Goal: Information Seeking & Learning: Learn about a topic

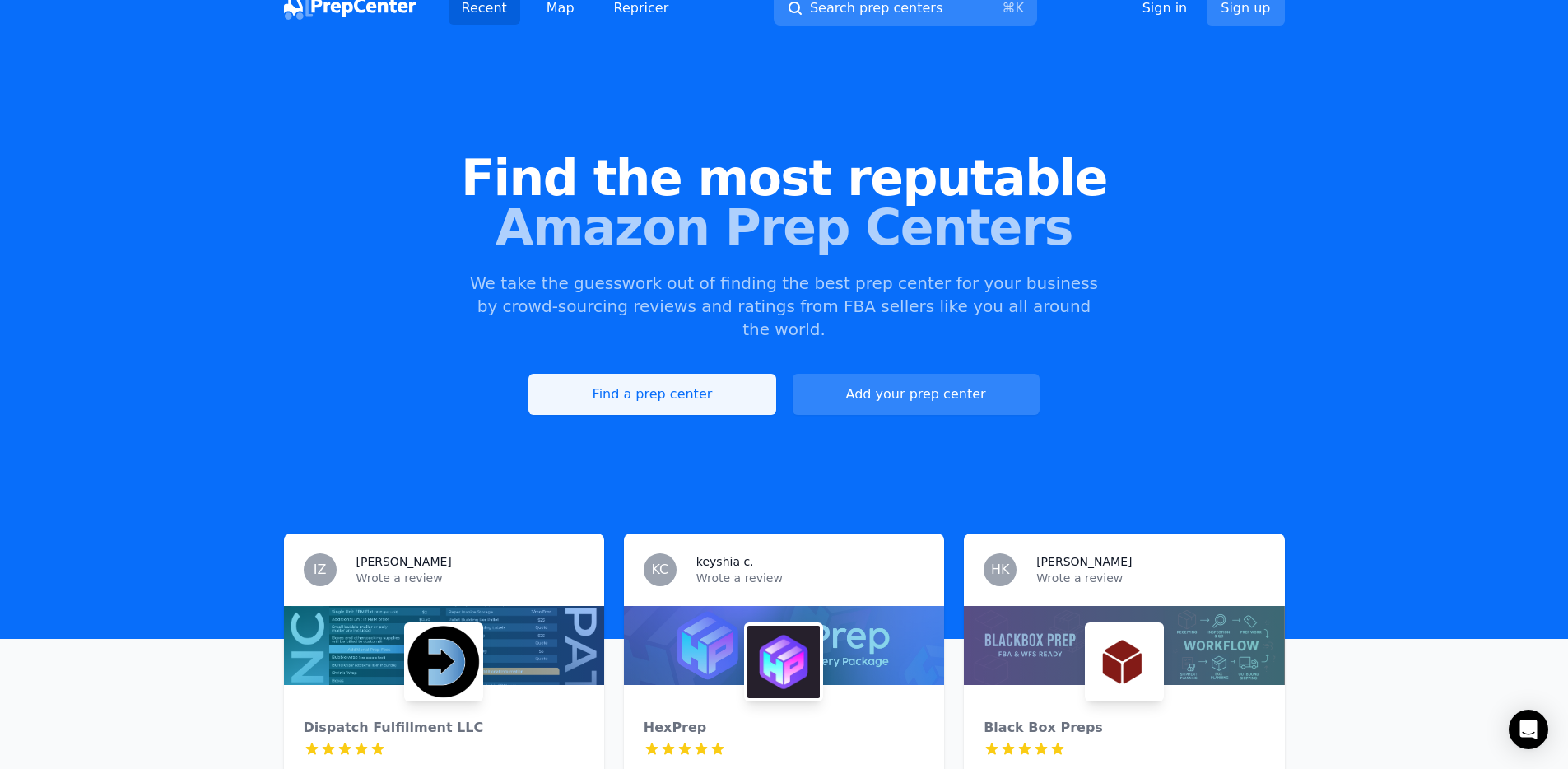
scroll to position [24, 0]
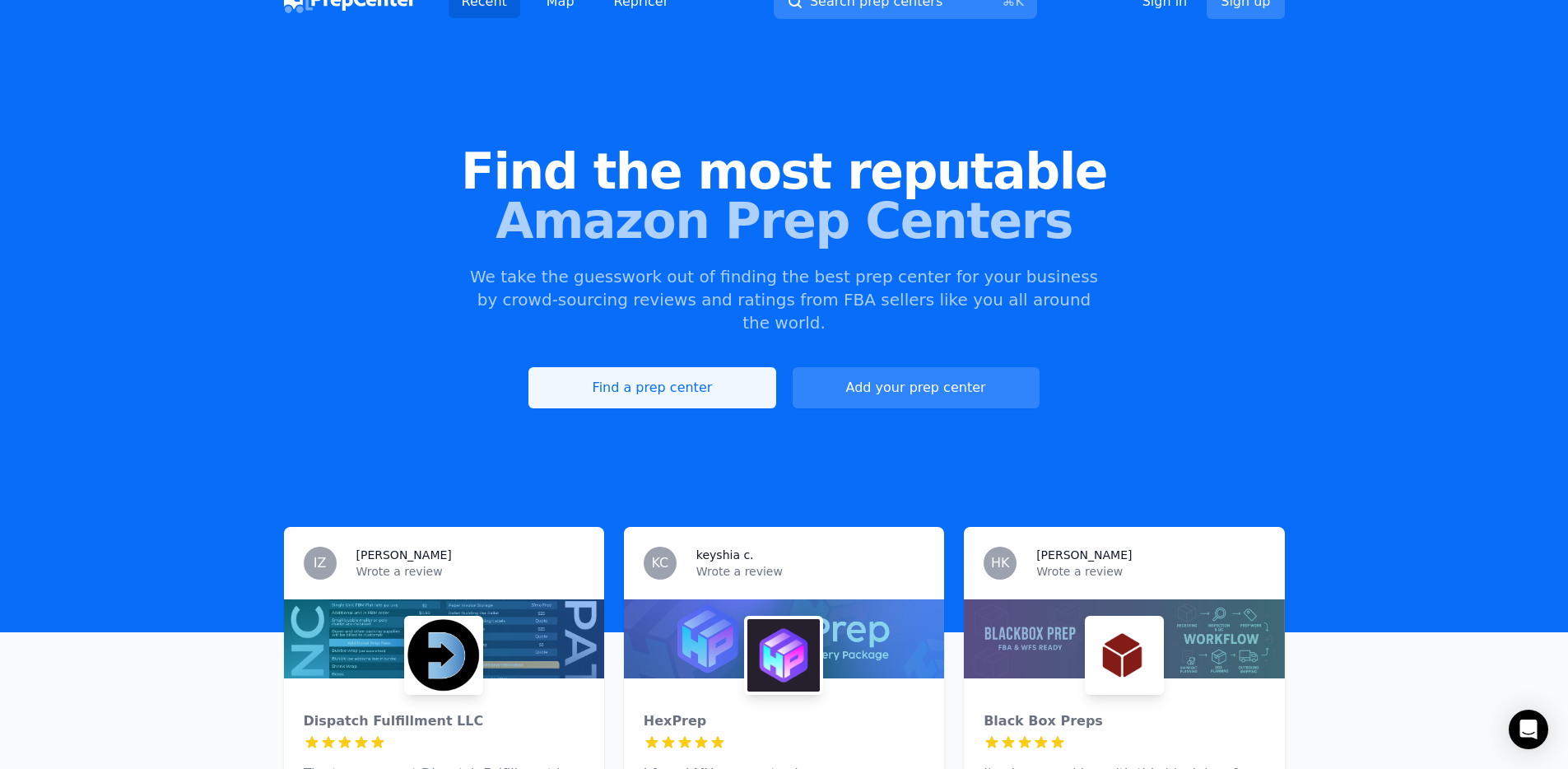
click at [692, 368] on link "Find a prep center" at bounding box center [652, 387] width 247 height 41
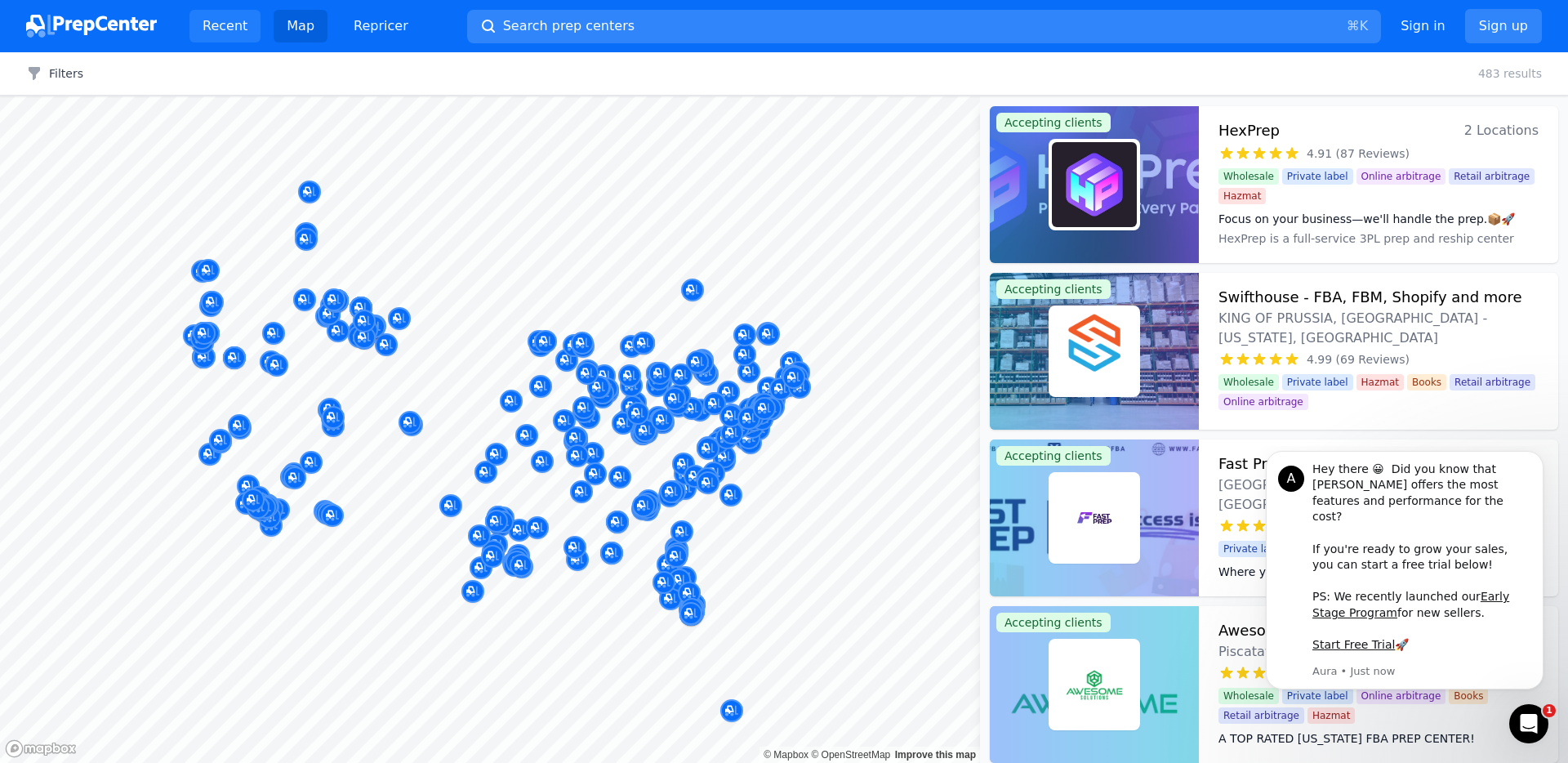
click at [216, 26] on link "Recent" at bounding box center [225, 26] width 71 height 33
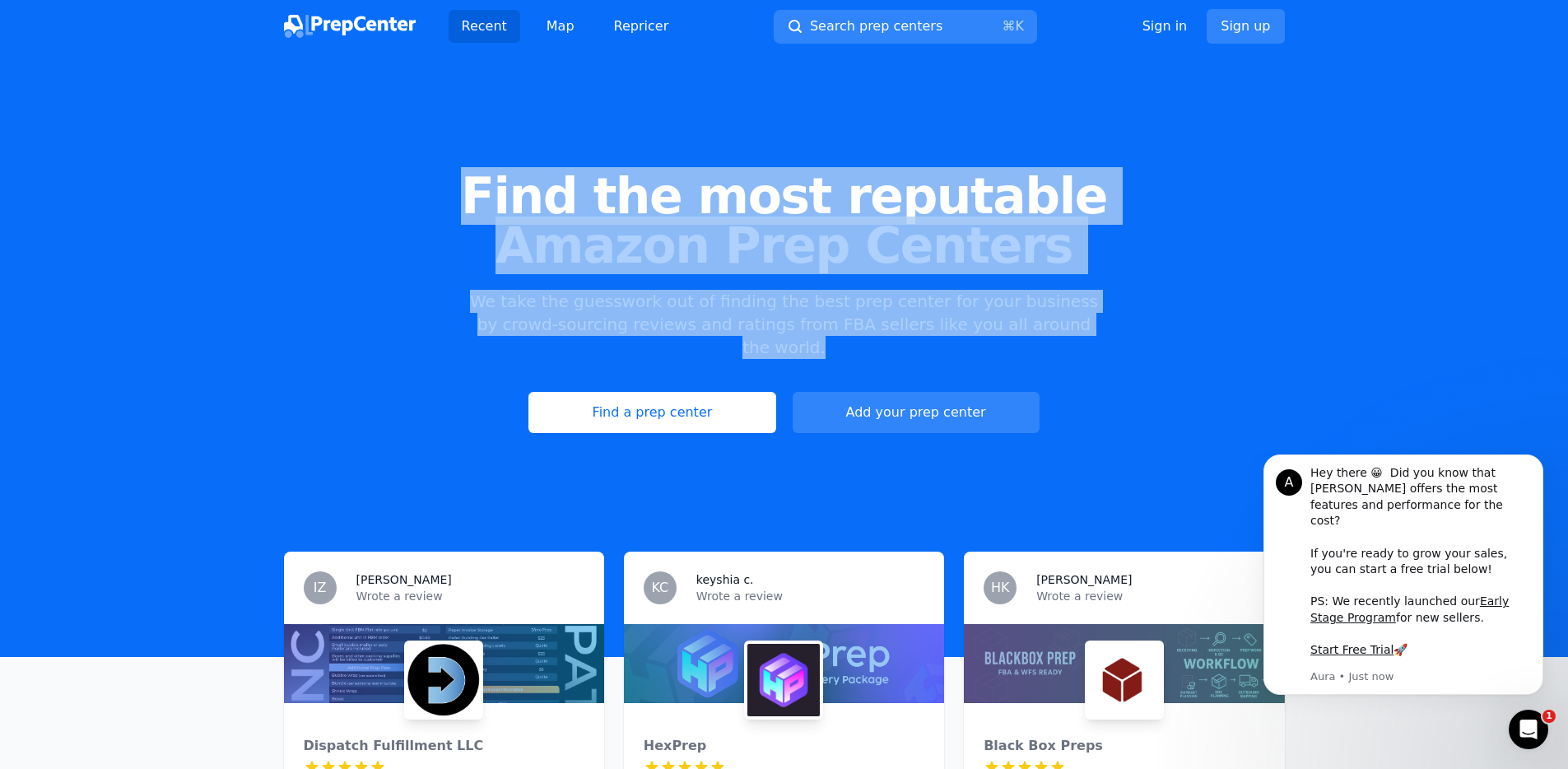
drag, startPoint x: 1080, startPoint y: 331, endPoint x: 519, endPoint y: 180, distance: 581.0
click at [519, 180] on div "Find the most reputable Amazon Prep Centers We take the guesswork out of findin…" at bounding box center [784, 302] width 1568 height 446
copy div "Find the most reputable Amazon Prep Centers We take the guesswork out of findin…"
click at [655, 399] on link "Find a prep center" at bounding box center [652, 412] width 247 height 41
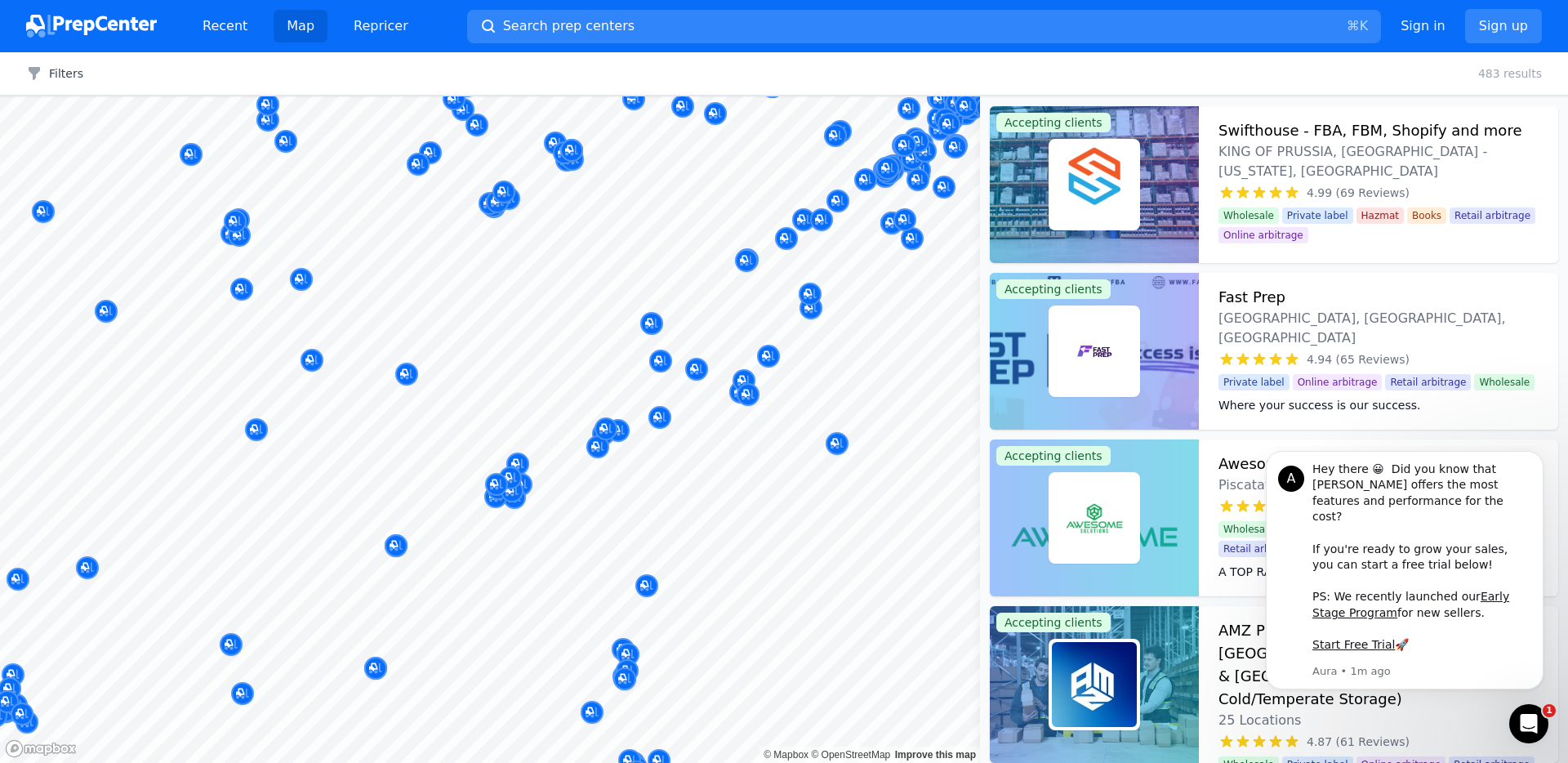
click at [829, 574] on body "Recent Map Repricer Search prep centers ⌘ K Open main menu Sign in Sign up Filt…" at bounding box center [784, 381] width 1568 height 763
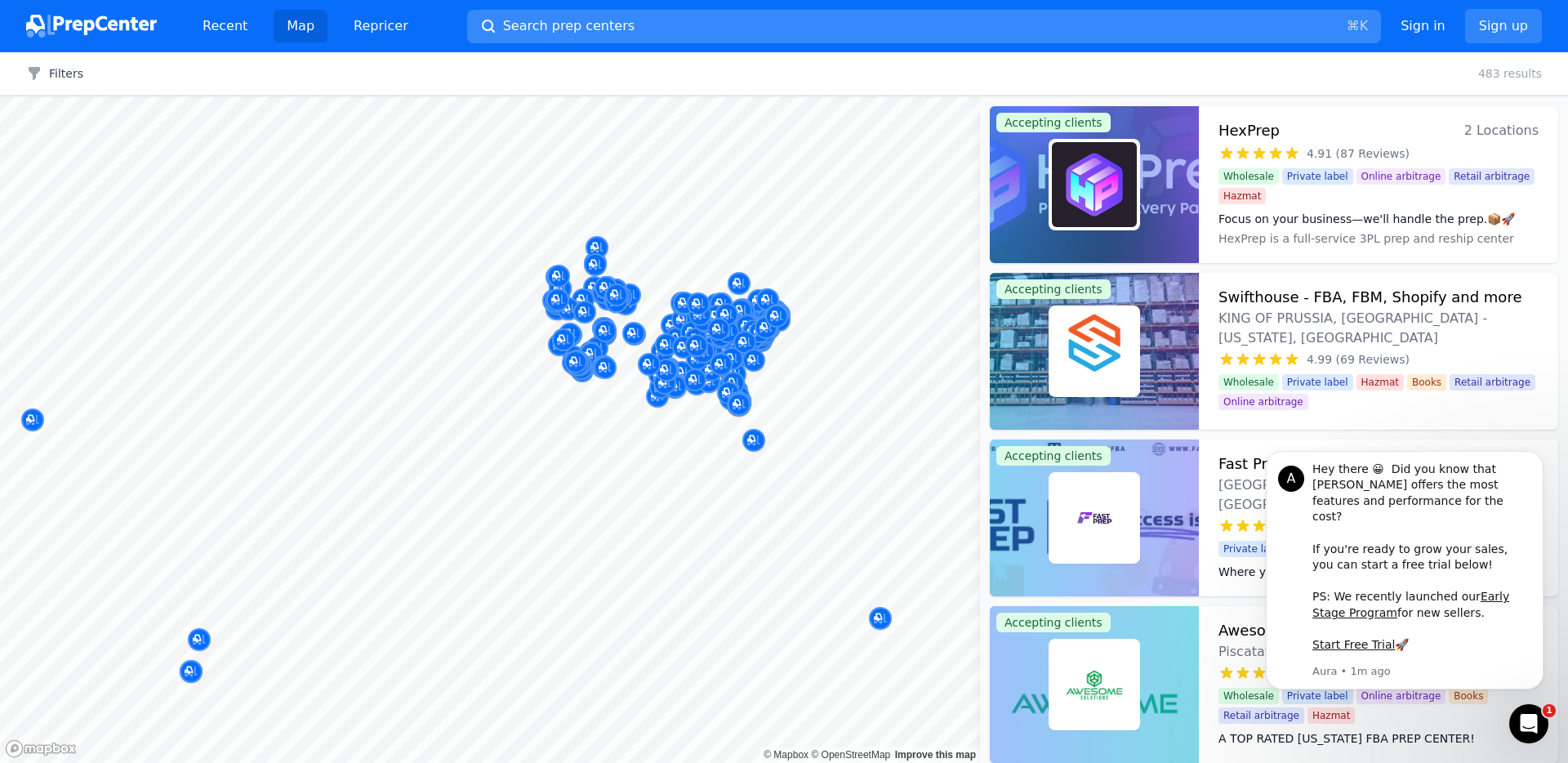
click at [580, 23] on span "Search prep centers" at bounding box center [568, 26] width 131 height 19
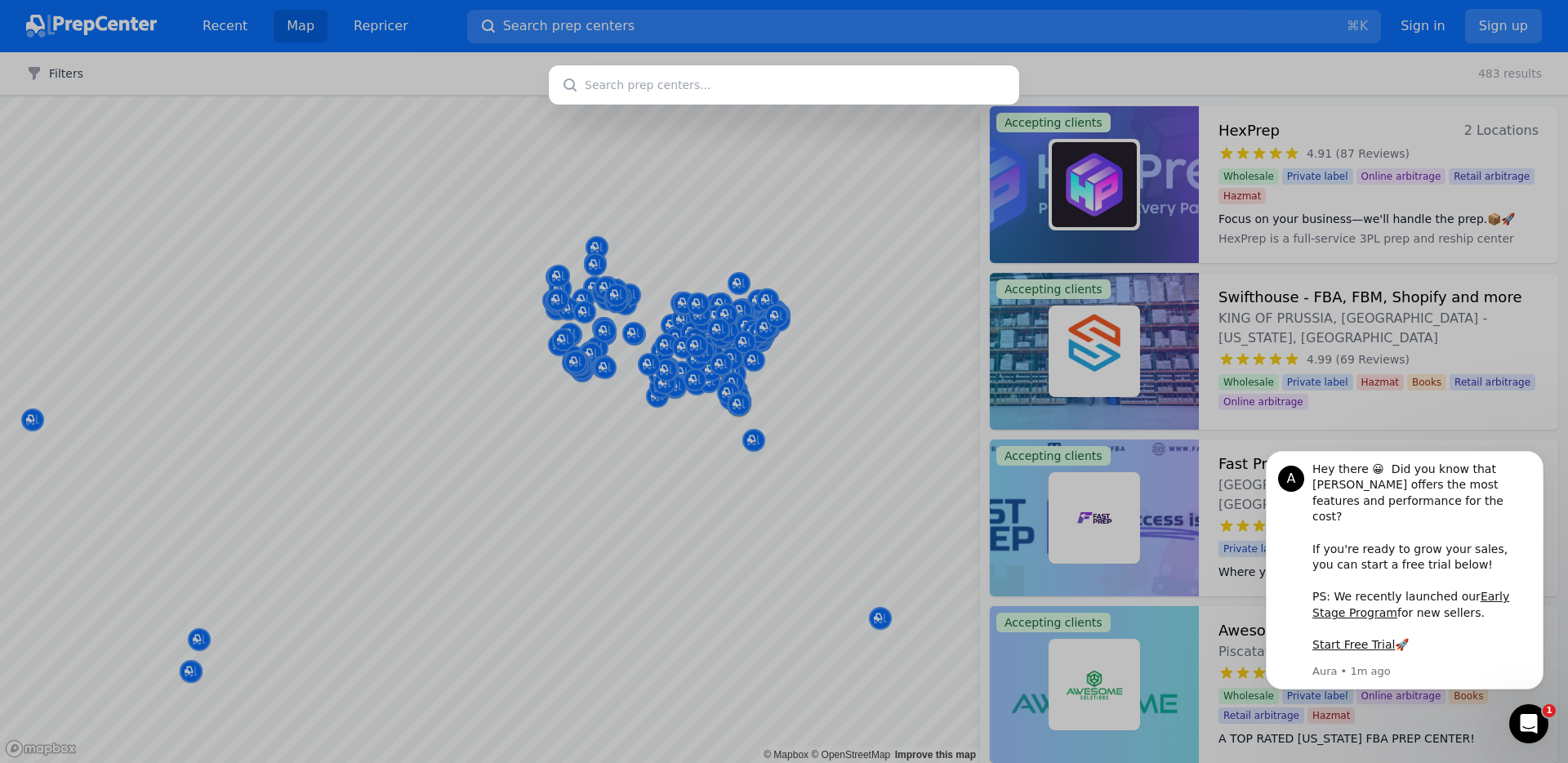
type input "l"
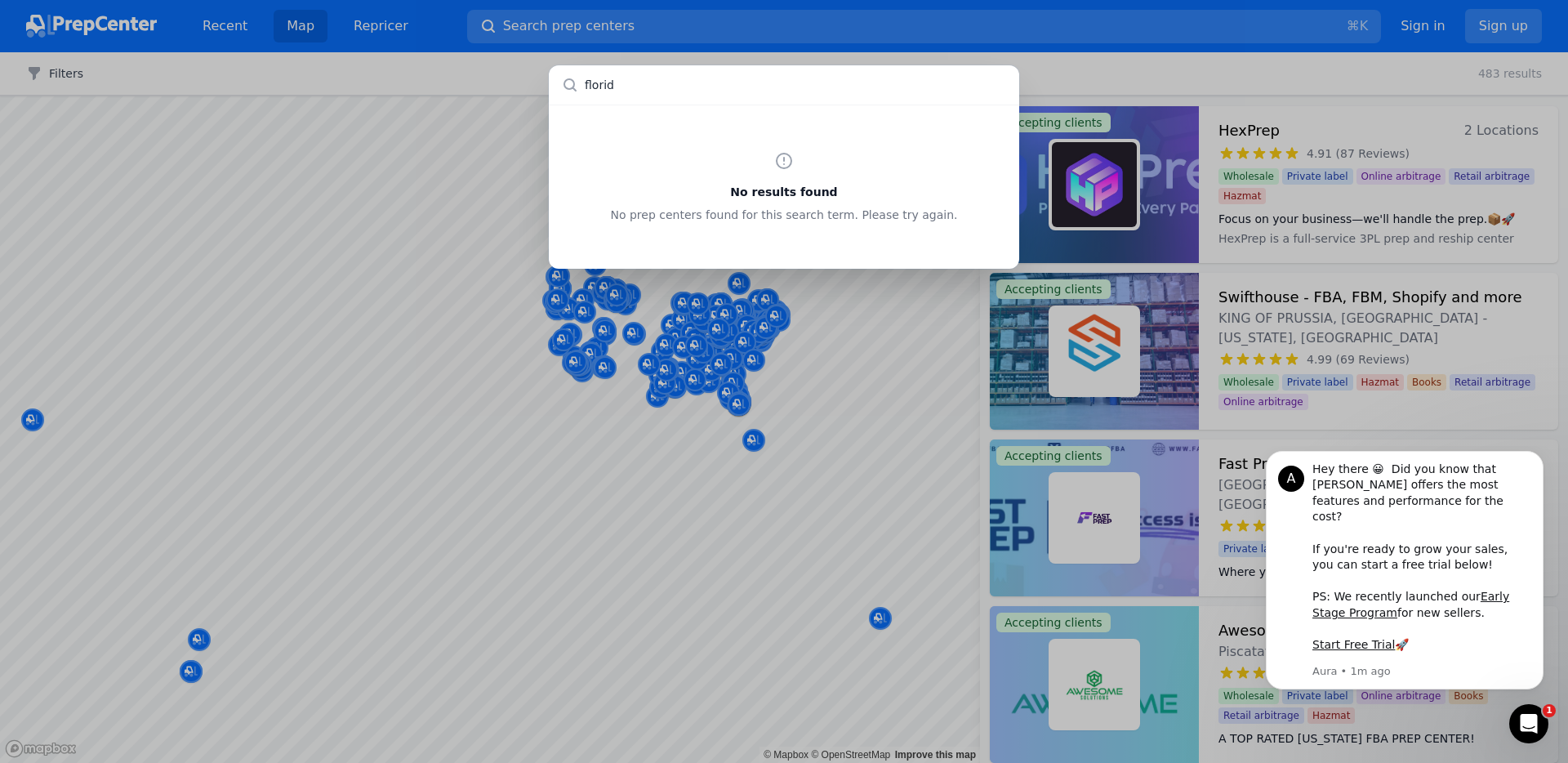
type input "[US_STATE]"
click at [648, 94] on input "[US_STATE]" at bounding box center [784, 84] width 470 height 39
click at [883, 610] on div "No results found No prep centers found for this search term. Please try again." at bounding box center [784, 381] width 1568 height 763
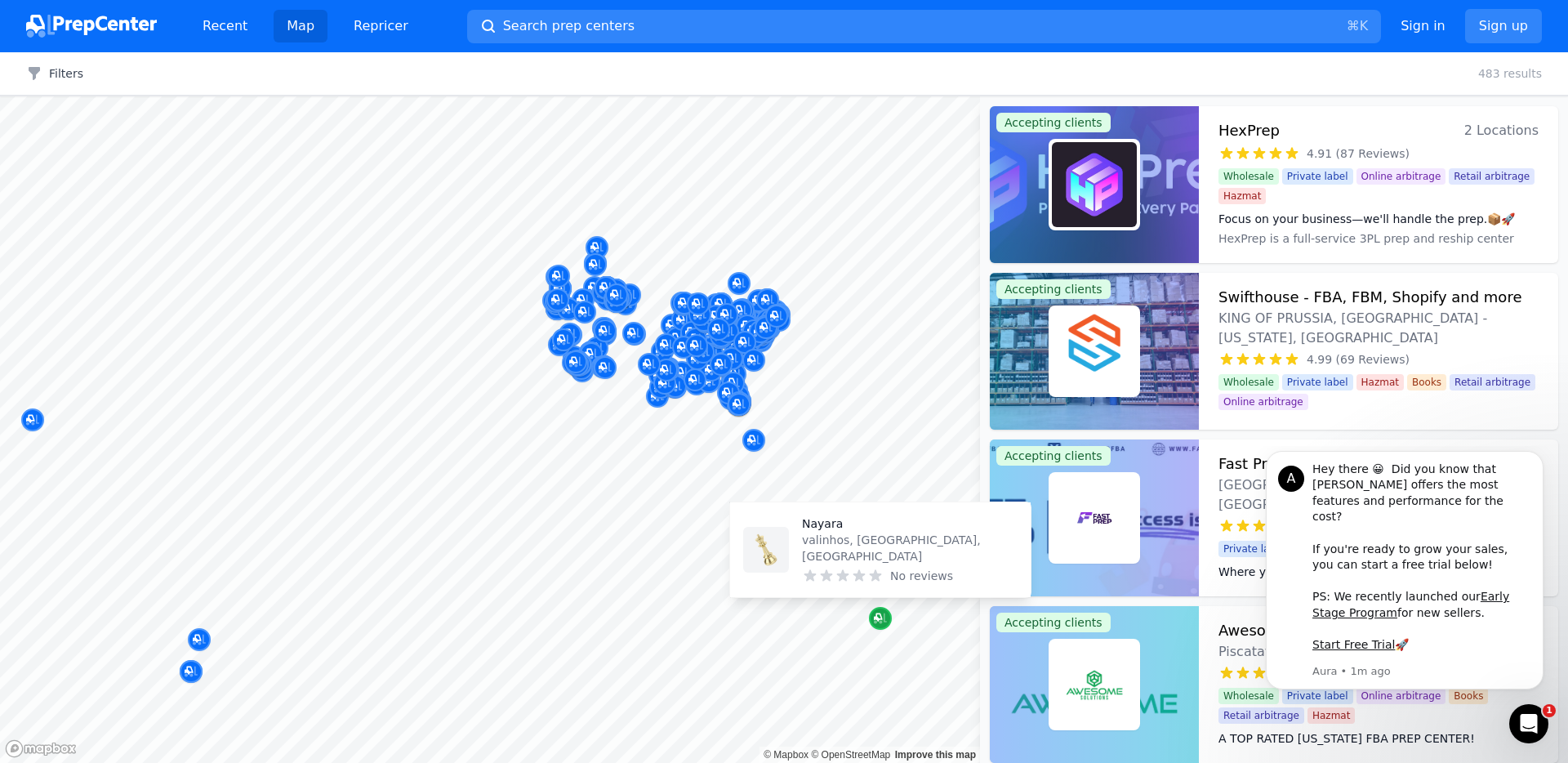
click at [882, 620] on icon "Map marker" at bounding box center [878, 618] width 8 height 8
click at [882, 618] on icon "Map marker" at bounding box center [878, 618] width 8 height 8
click at [879, 618] on icon "Map marker" at bounding box center [878, 618] width 8 height 8
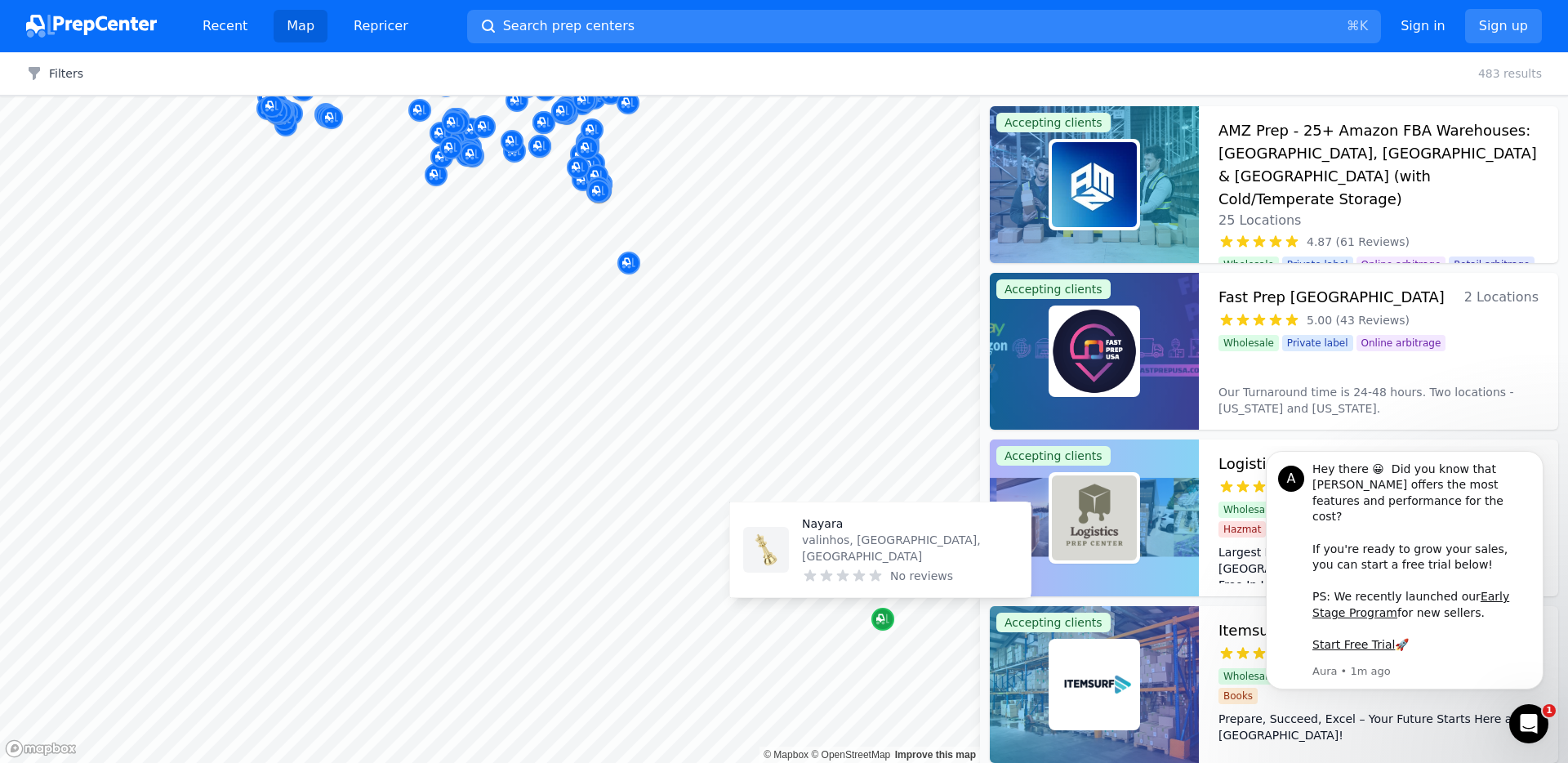
click at [883, 621] on icon "Map marker" at bounding box center [883, 619] width 13 height 11
click at [812, 532] on p "Nayara" at bounding box center [910, 524] width 216 height 17
